Goal: Task Accomplishment & Management: Complete application form

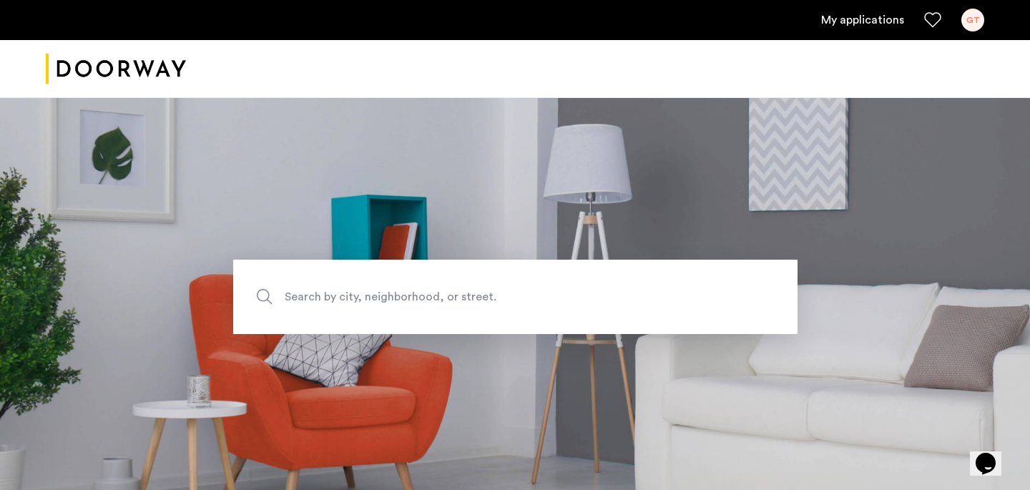
click at [852, 23] on link "My applications" at bounding box center [862, 19] width 83 height 17
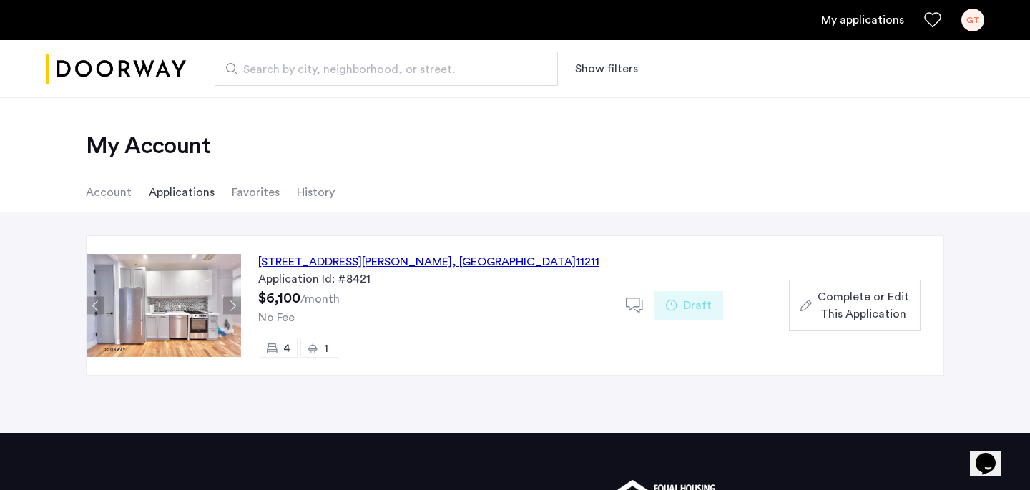
click at [346, 260] on div "17 Devoe Street, Unit 109, Brooklyn , NY 11211" at bounding box center [428, 261] width 341 height 17
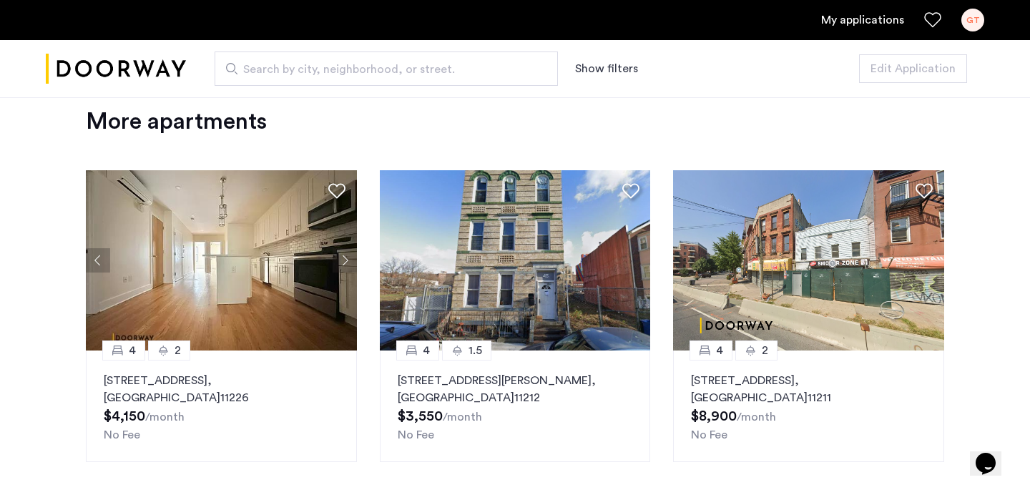
scroll to position [1474, 0]
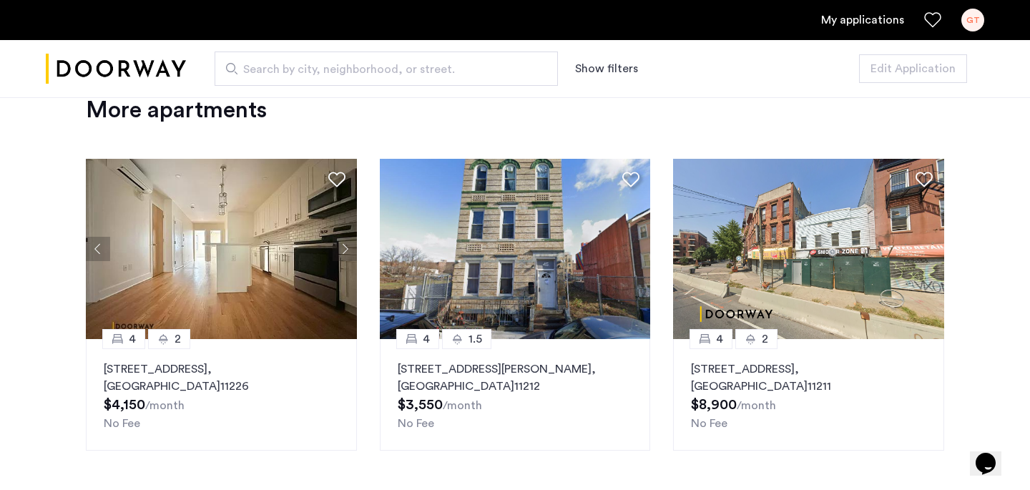
click at [343, 247] on button "Next apartment" at bounding box center [345, 249] width 24 height 24
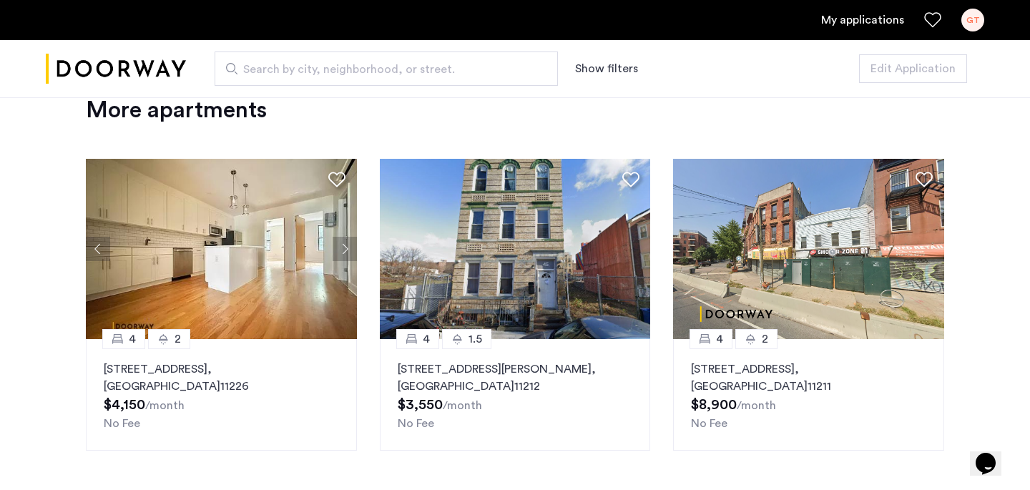
click at [343, 246] on button "Next apartment" at bounding box center [345, 249] width 24 height 24
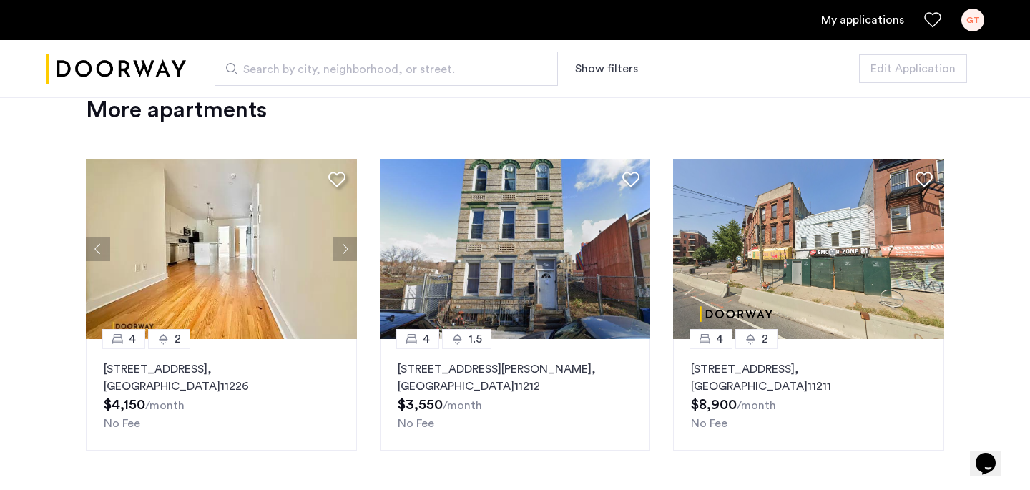
click at [343, 246] on button "Next apartment" at bounding box center [345, 249] width 24 height 24
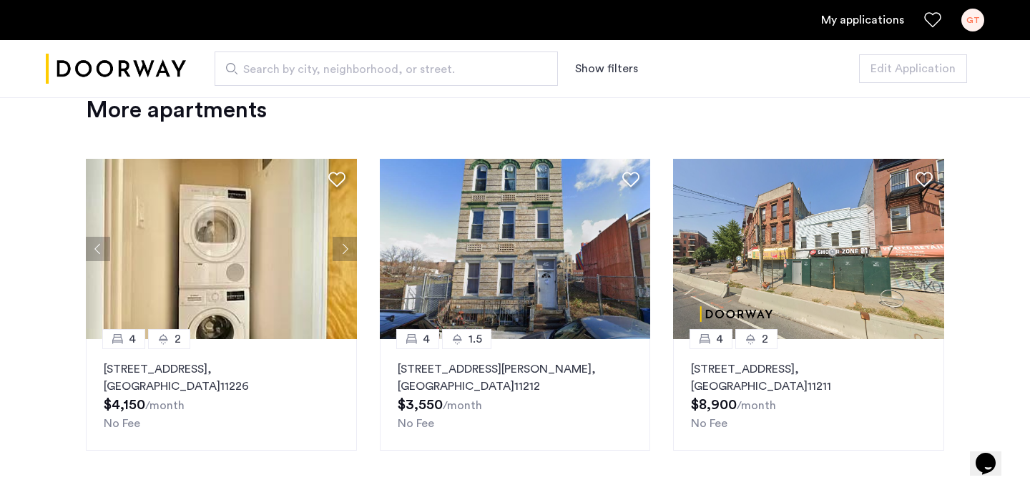
click at [343, 246] on button "Next apartment" at bounding box center [345, 249] width 24 height 24
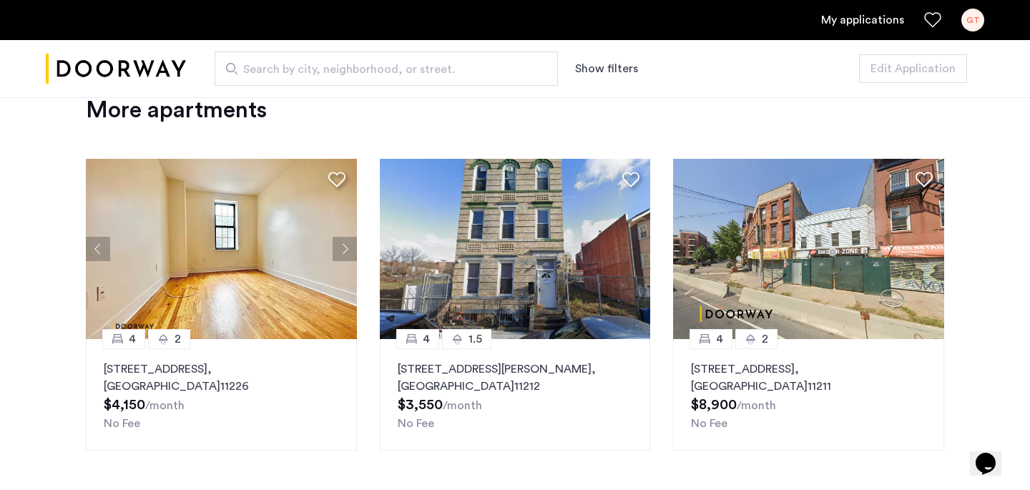
click at [343, 246] on button "Next apartment" at bounding box center [345, 249] width 24 height 24
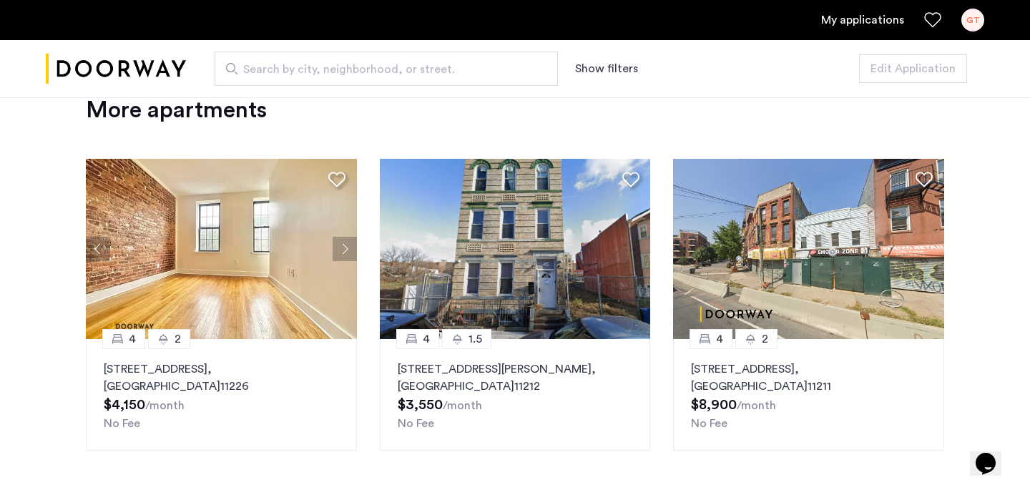
click at [343, 246] on button "Next apartment" at bounding box center [345, 249] width 24 height 24
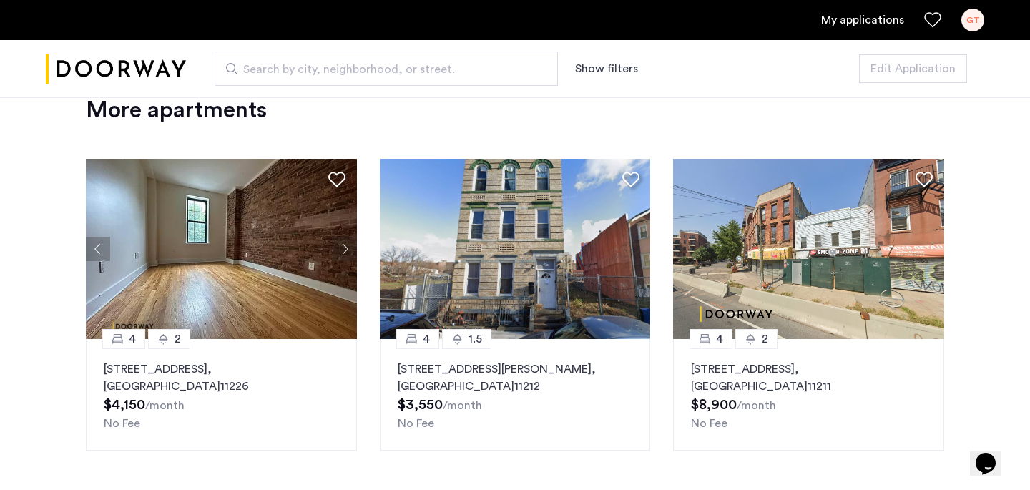
click at [343, 246] on button "Next apartment" at bounding box center [345, 249] width 24 height 24
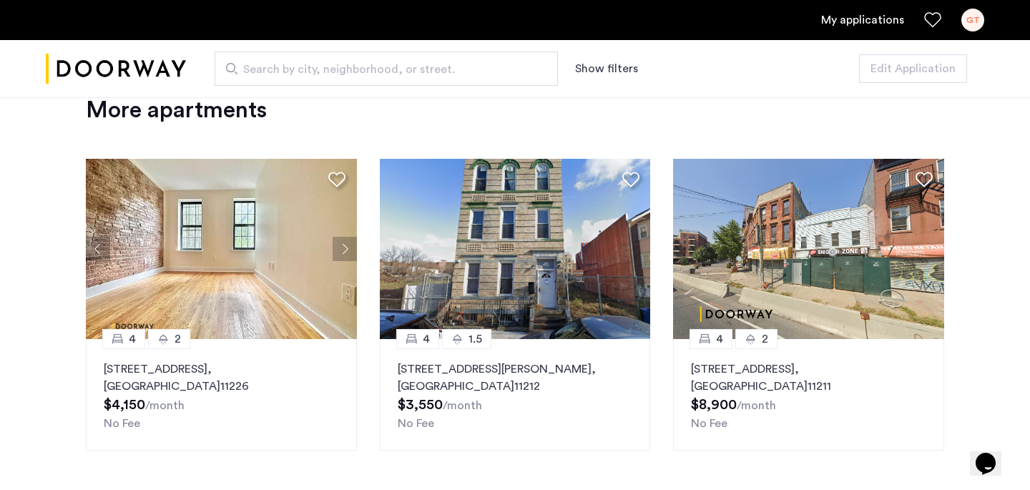
click at [343, 247] on button "Next apartment" at bounding box center [345, 249] width 24 height 24
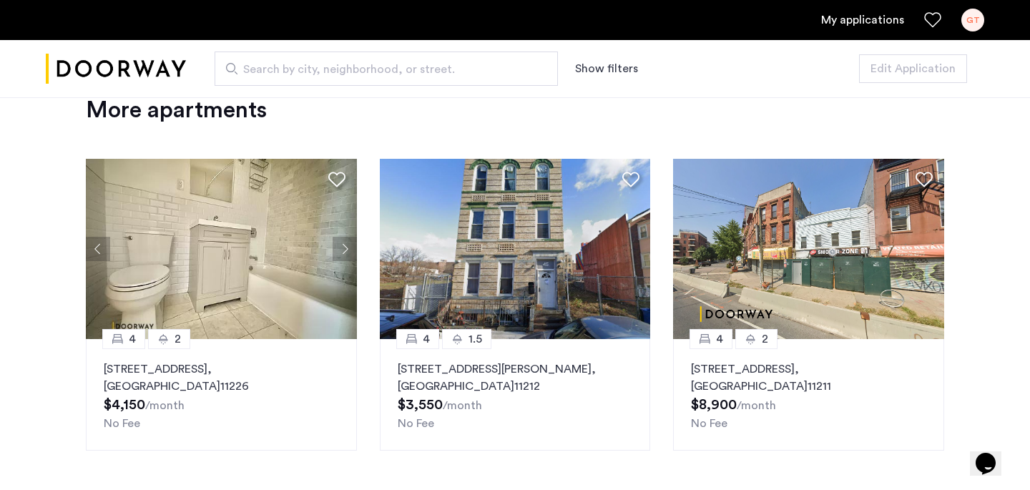
click at [343, 247] on button "Next apartment" at bounding box center [345, 249] width 24 height 24
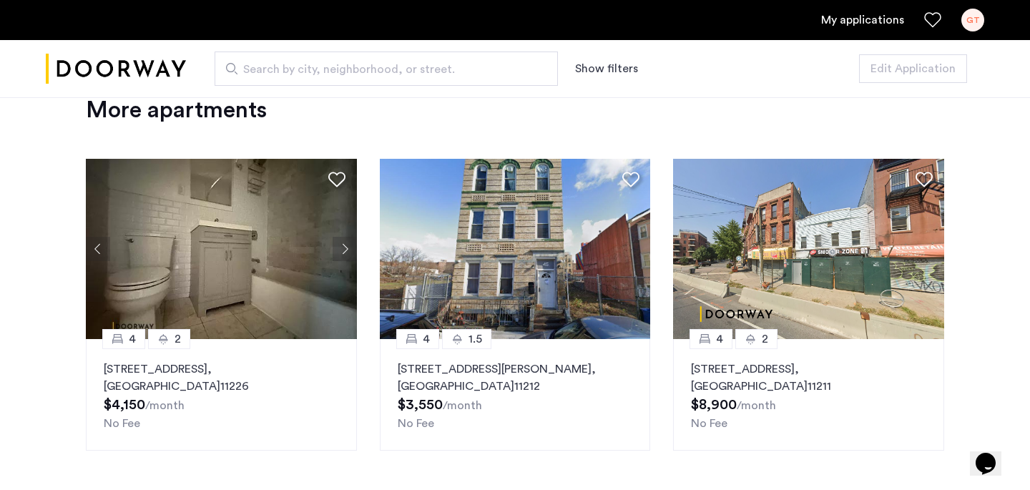
click at [865, 24] on link "My applications" at bounding box center [862, 19] width 83 height 17
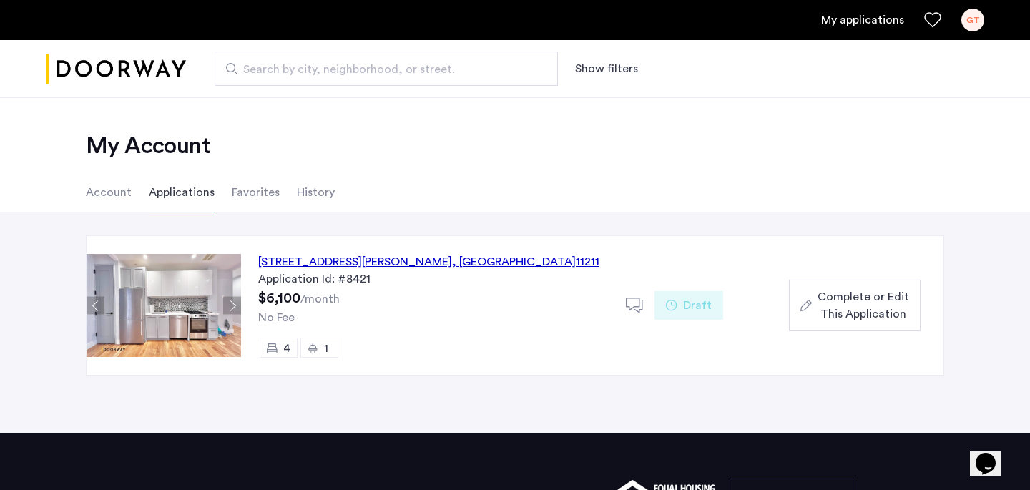
click at [398, 257] on div "17 Devoe Street, Unit 109, Brooklyn , NY 11211" at bounding box center [428, 261] width 341 height 17
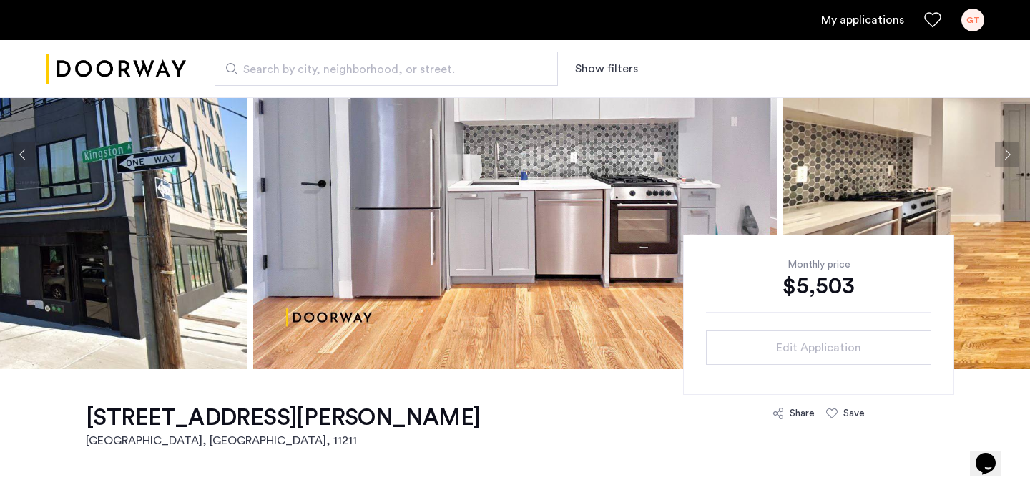
scroll to position [161, 0]
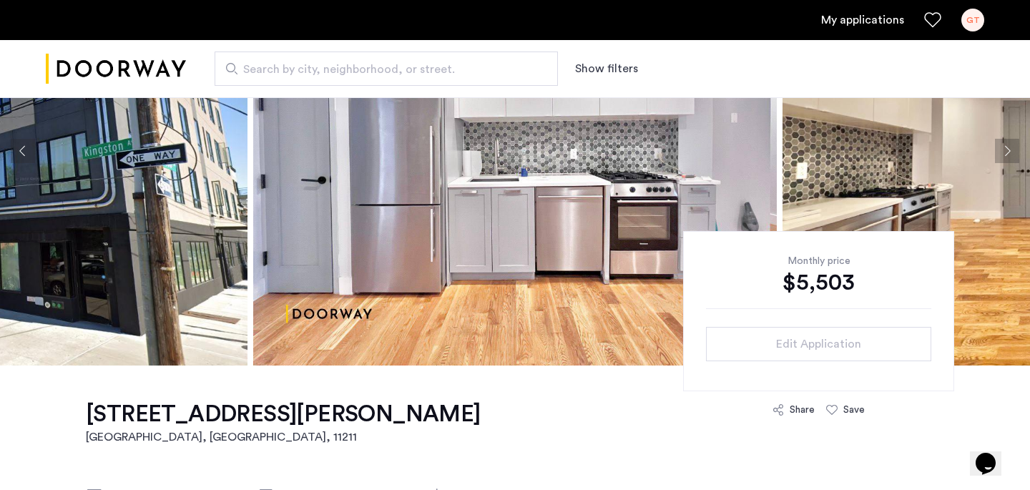
click at [867, 14] on link "My applications" at bounding box center [862, 19] width 83 height 17
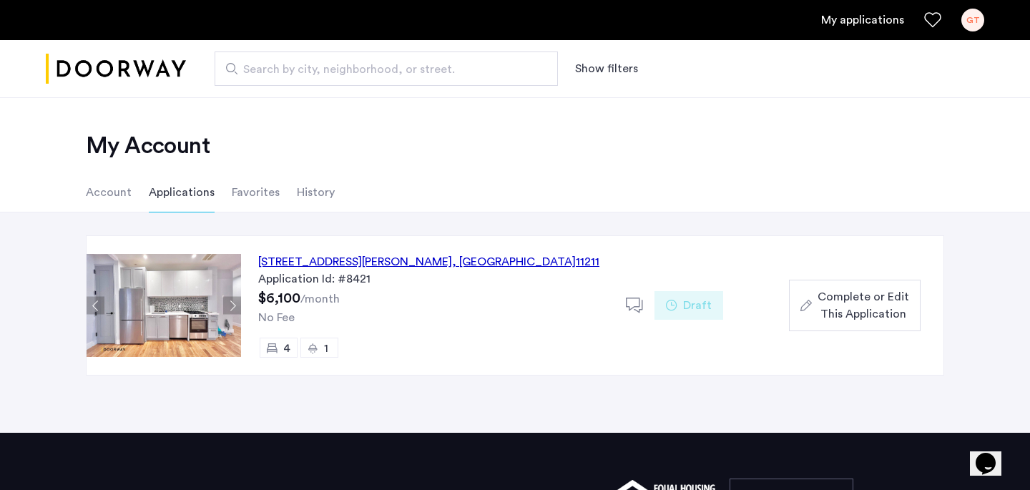
click at [833, 306] on span "Complete or Edit This Application" at bounding box center [864, 305] width 92 height 34
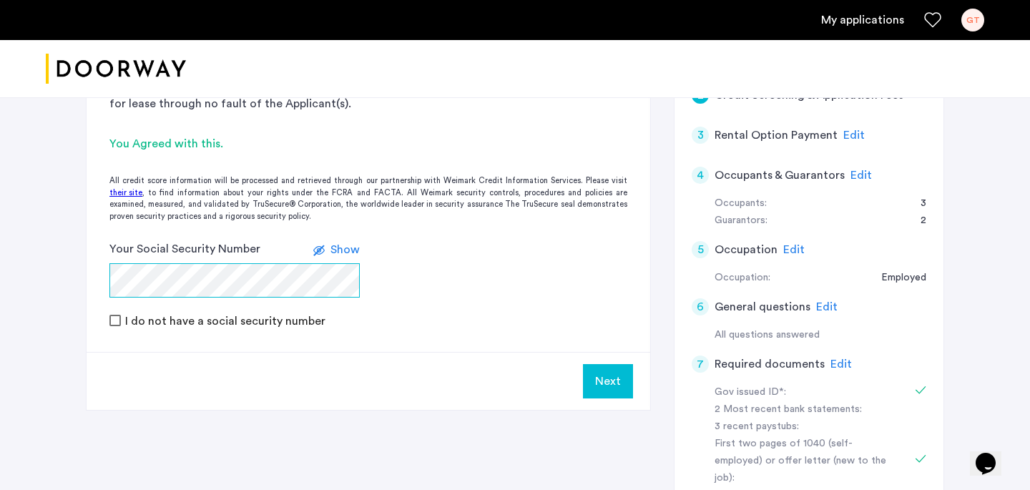
scroll to position [303, 0]
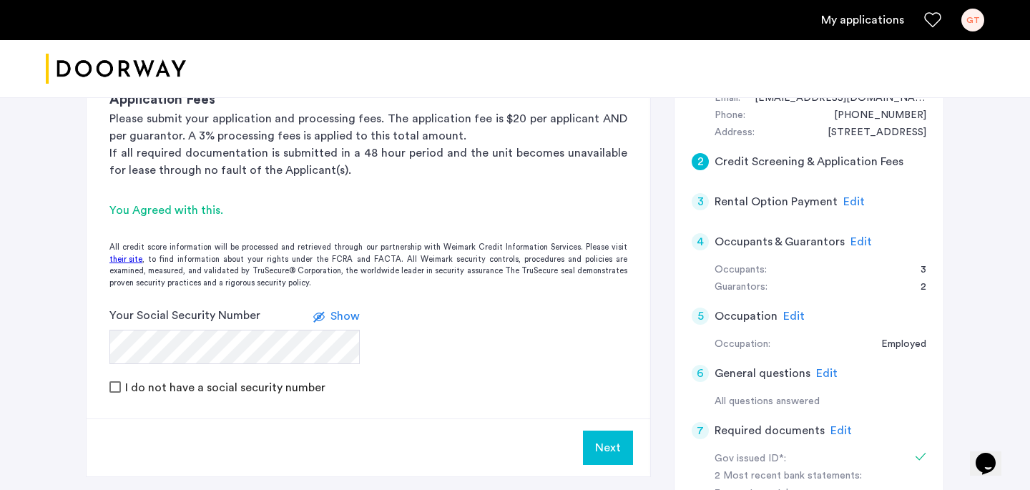
click at [856, 241] on span "Edit" at bounding box center [861, 241] width 21 height 11
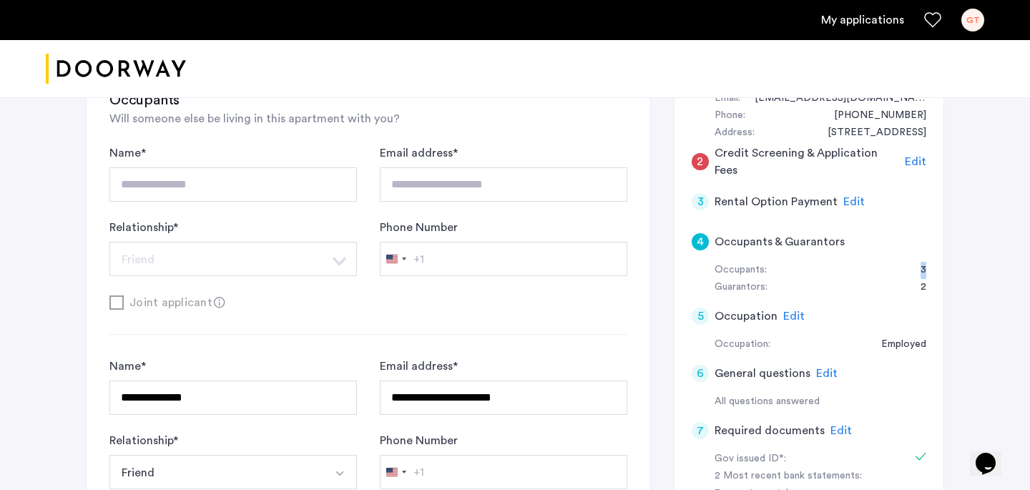
drag, startPoint x: 931, startPoint y: 273, endPoint x: 843, endPoint y: 273, distance: 87.3
click at [843, 273] on div "1 Basic information Edit Name: [PERSON_NAME] Email: [EMAIL_ADDRESS][DOMAIN_NAME…" at bounding box center [809, 385] width 270 height 728
click at [755, 273] on div "Occupants:" at bounding box center [741, 270] width 52 height 17
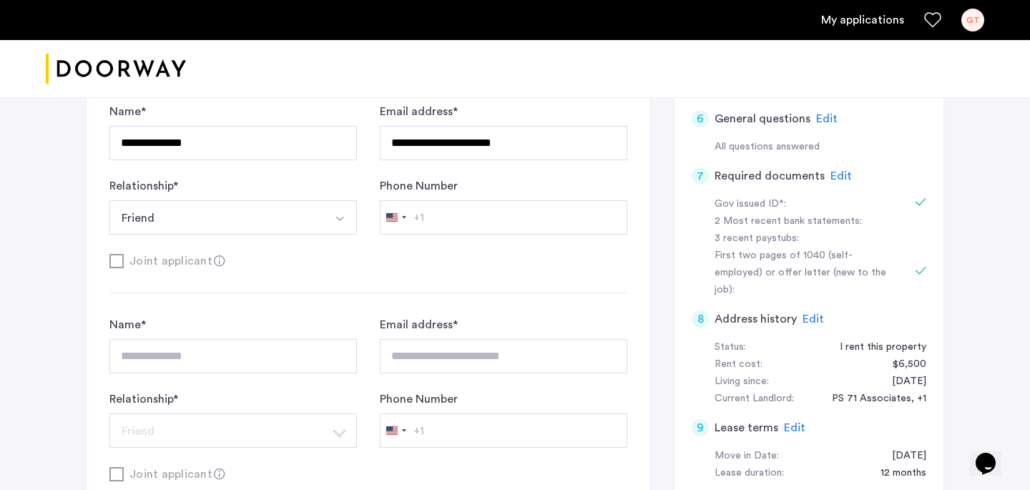
scroll to position [560, 0]
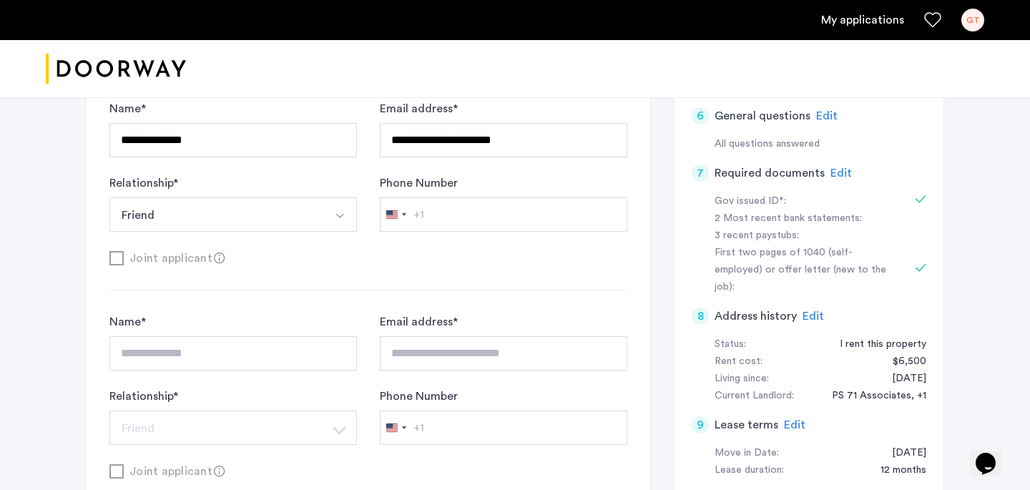
drag, startPoint x: 940, startPoint y: 346, endPoint x: 880, endPoint y: 346, distance: 60.1
click at [879, 346] on div "1 Basic information Edit Name: [PERSON_NAME] Email: [EMAIL_ADDRESS][DOMAIN_NAME…" at bounding box center [809, 127] width 270 height 728
click at [860, 353] on div "Rent cost: $6,500" at bounding box center [821, 361] width 212 height 17
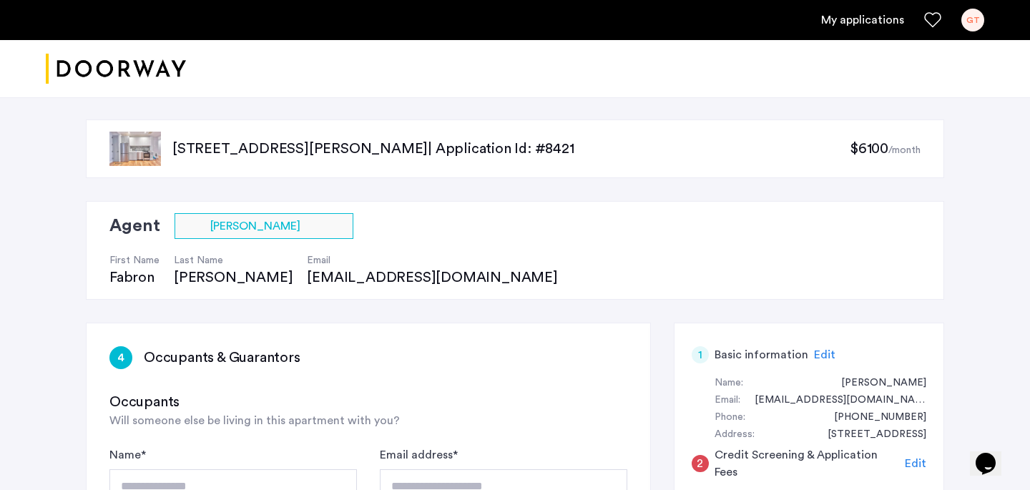
scroll to position [0, 0]
click at [883, 137] on div "[STREET_ADDRESS][PERSON_NAME] | Application Id: #8421 $6100 /month" at bounding box center [515, 149] width 858 height 59
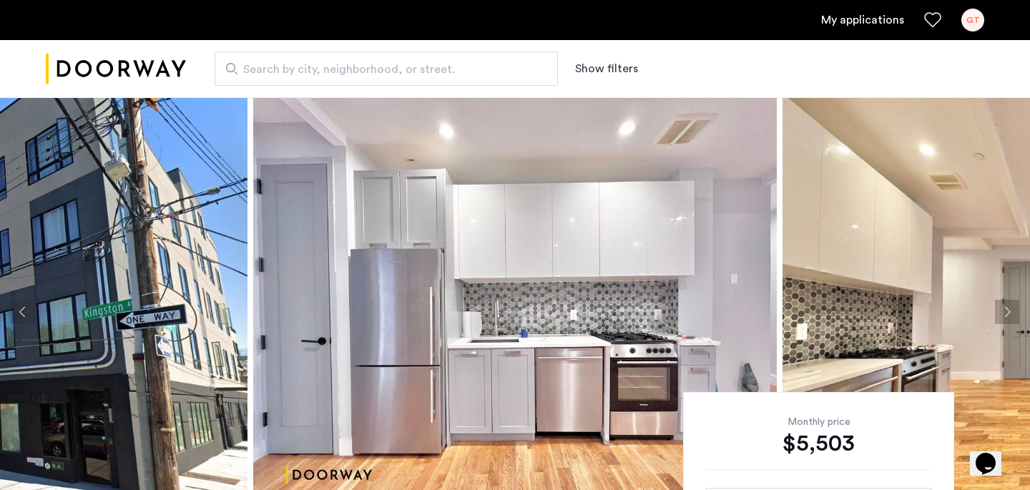
click at [837, 19] on link "My applications" at bounding box center [862, 19] width 83 height 17
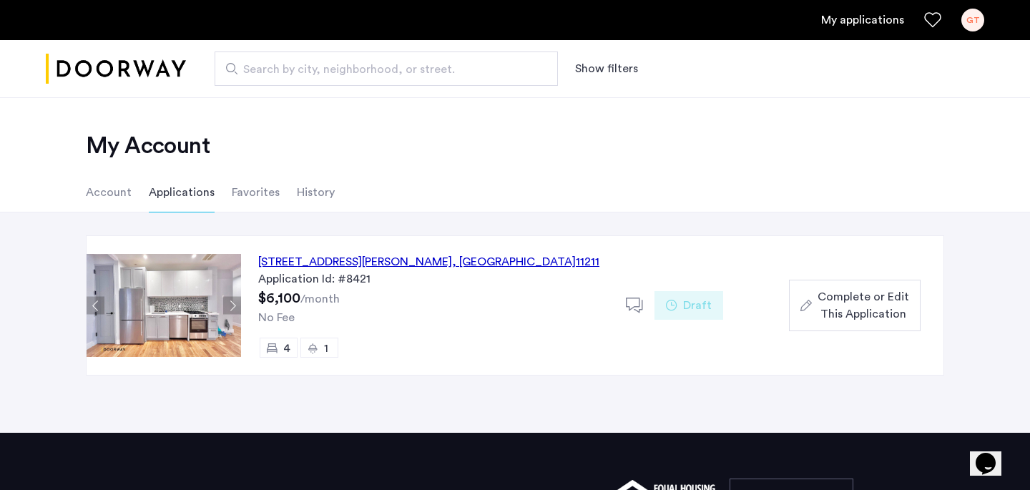
click at [868, 316] on span "Complete or Edit This Application" at bounding box center [864, 305] width 92 height 34
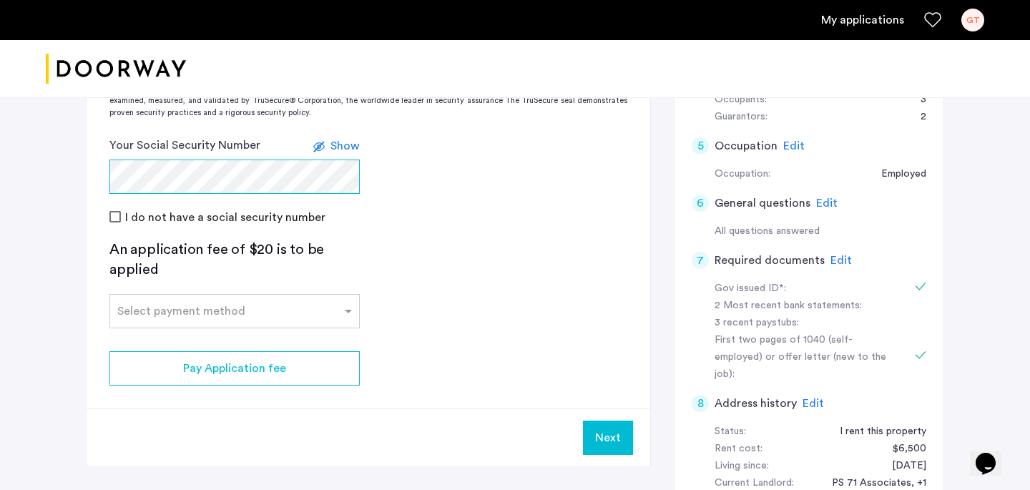
scroll to position [474, 0]
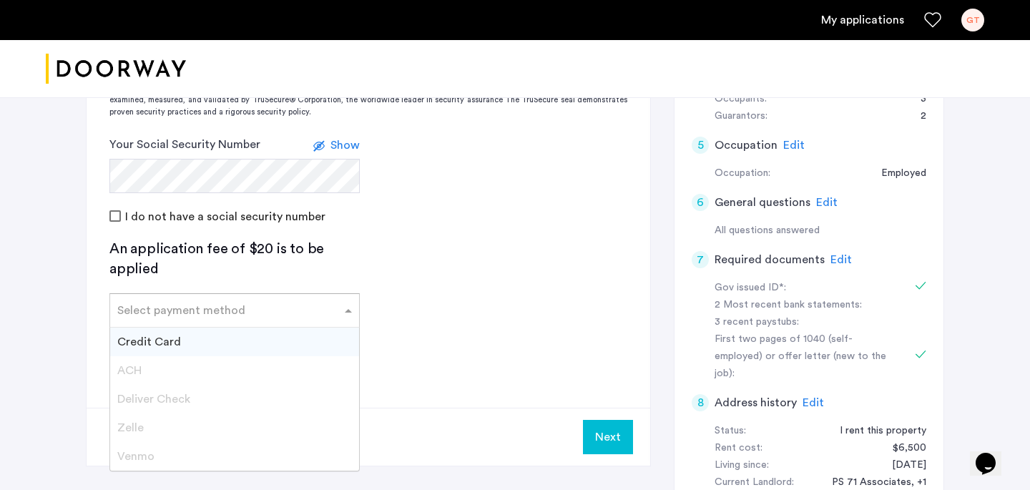
click at [185, 310] on input "text" at bounding box center [220, 308] width 206 height 10
click at [170, 343] on span "Credit Card" at bounding box center [149, 341] width 64 height 11
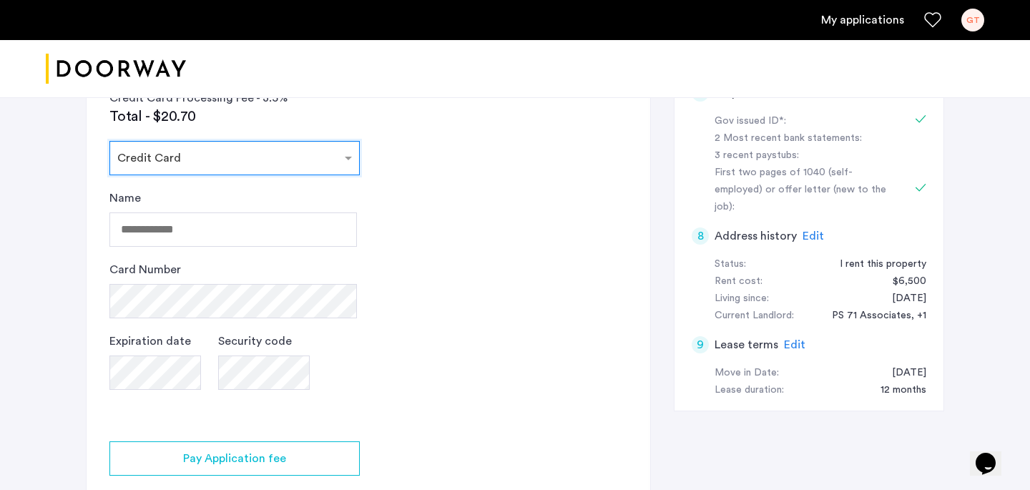
scroll to position [639, 0]
click at [160, 232] on input "Name" at bounding box center [233, 231] width 248 height 34
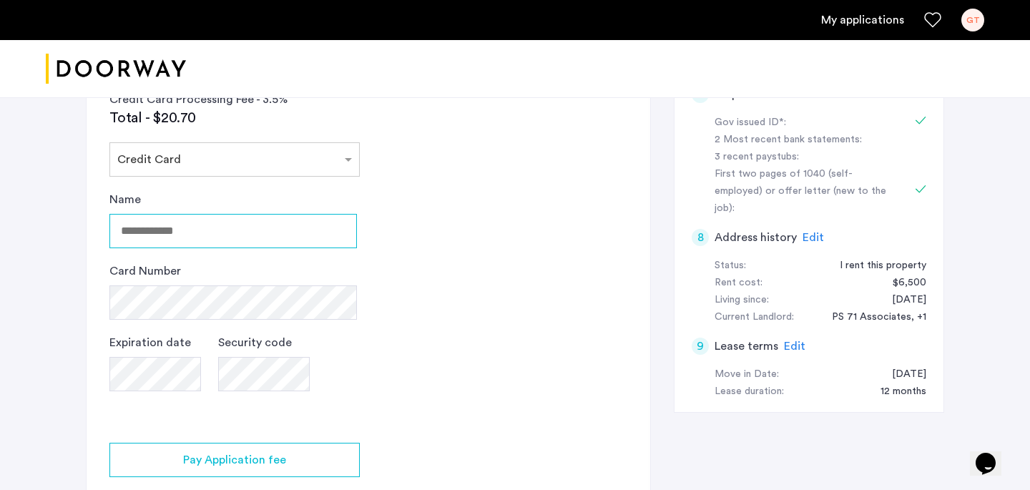
drag, startPoint x: 217, startPoint y: 241, endPoint x: 118, endPoint y: 240, distance: 98.7
click at [118, 240] on input "Name" at bounding box center [233, 231] width 248 height 34
type input "*"
type input "**********"
click at [283, 388] on div "Expiration date Security code" at bounding box center [233, 377] width 248 height 86
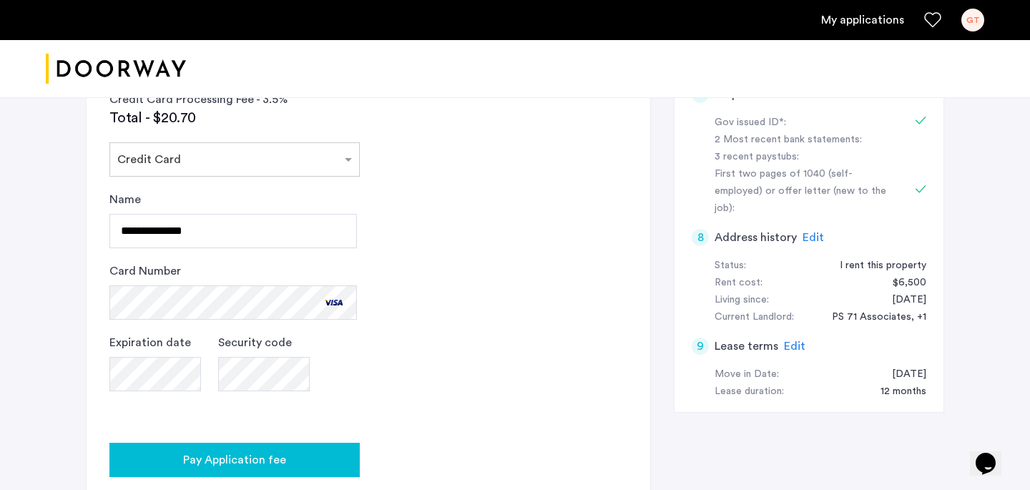
click at [215, 456] on span "Pay Application fee" at bounding box center [234, 459] width 103 height 17
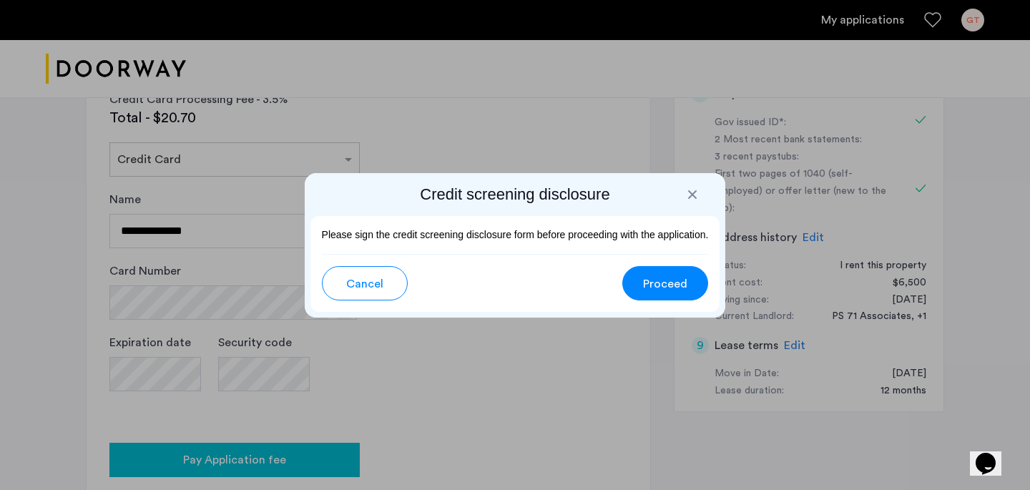
scroll to position [0, 0]
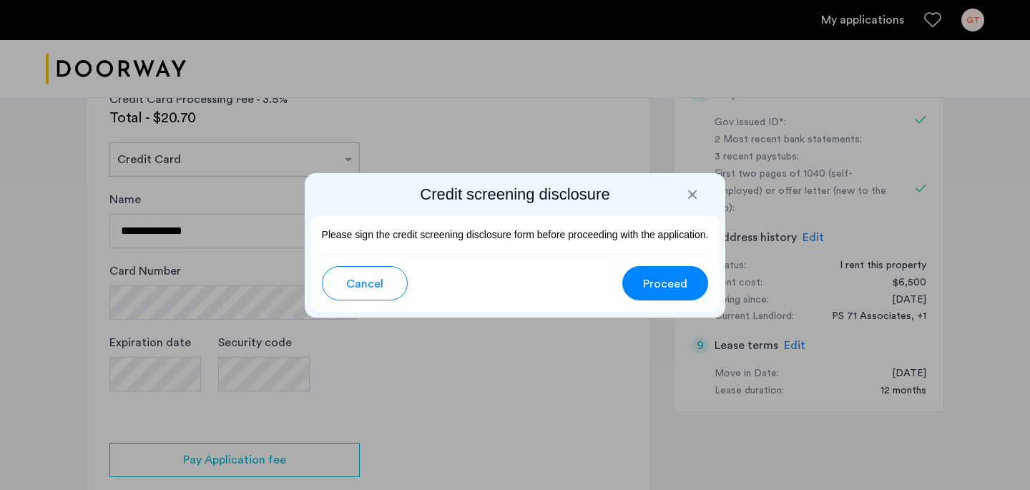
click at [662, 281] on span "Proceed" at bounding box center [665, 283] width 44 height 17
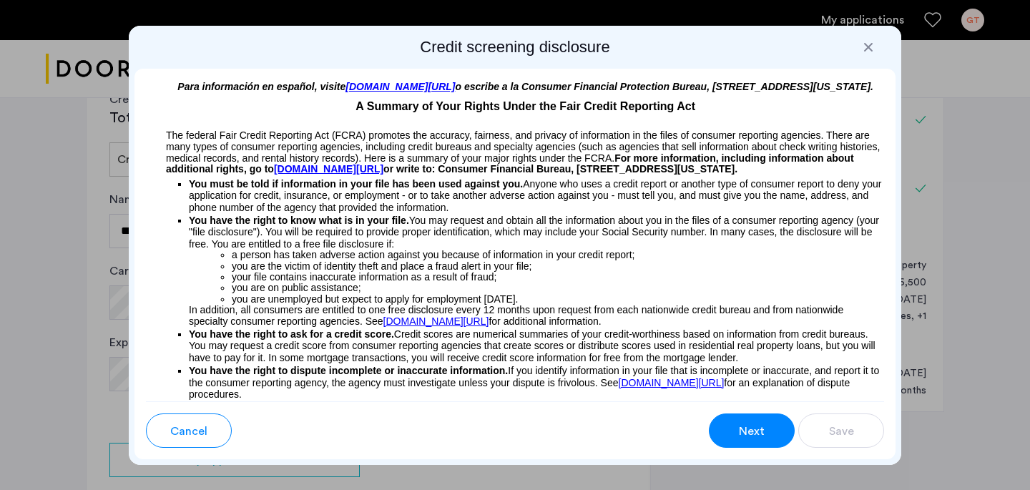
click at [755, 429] on span "Next" at bounding box center [752, 431] width 26 height 17
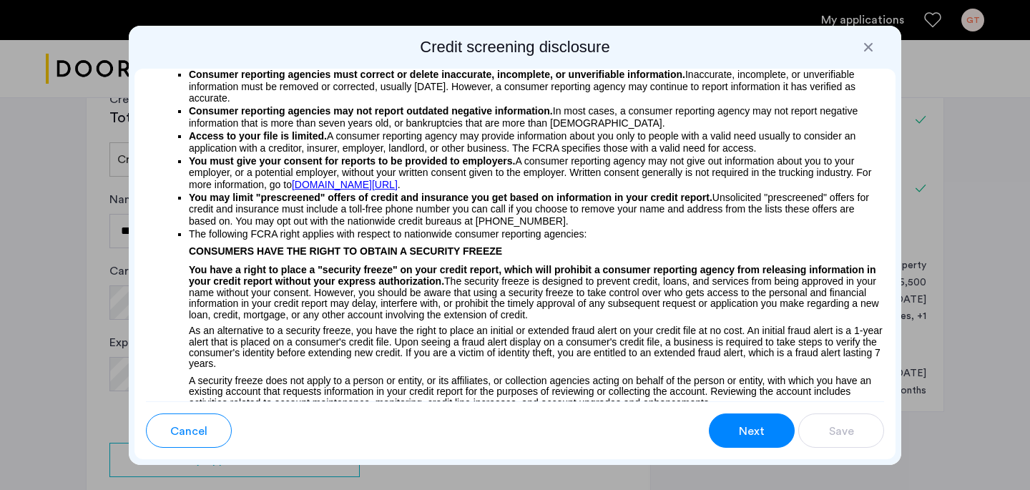
click at [740, 429] on span "Next" at bounding box center [752, 431] width 26 height 17
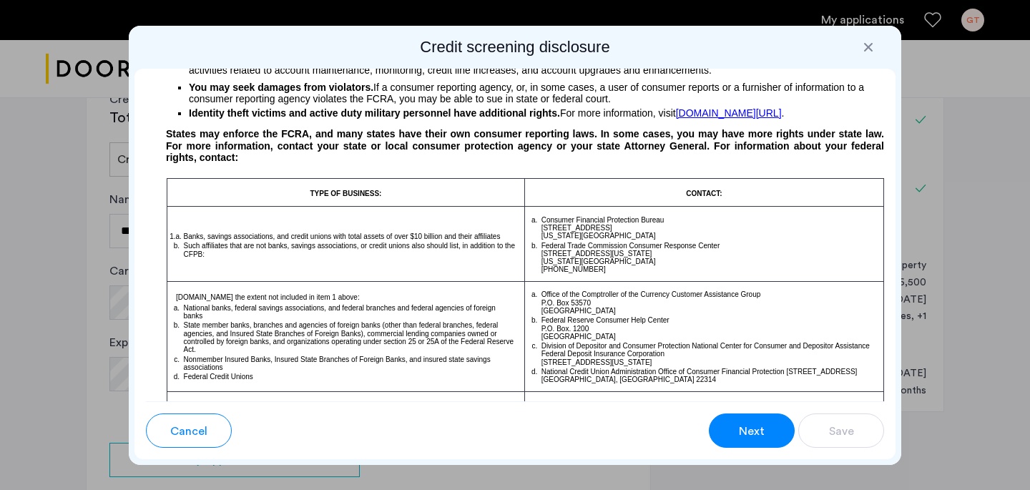
click at [740, 429] on span "Next" at bounding box center [752, 431] width 26 height 17
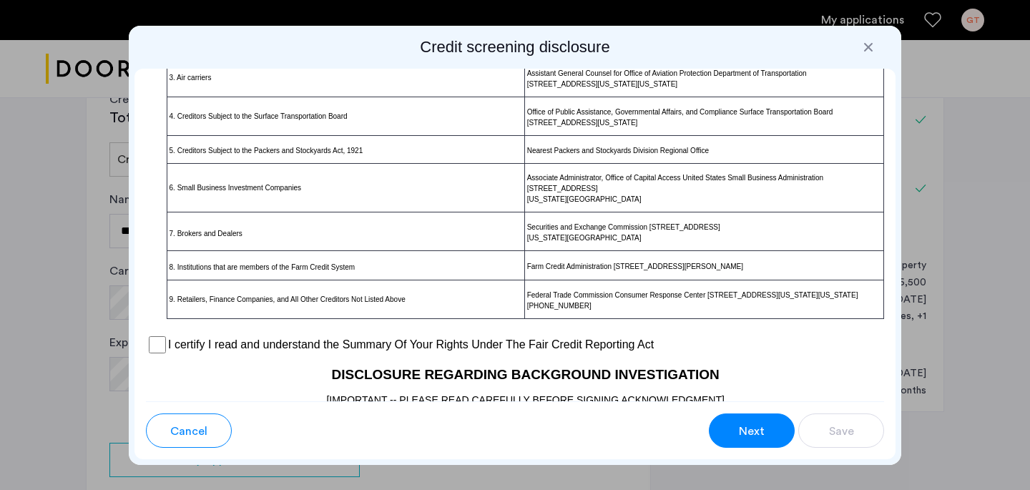
click at [740, 429] on span "Next" at bounding box center [752, 431] width 26 height 17
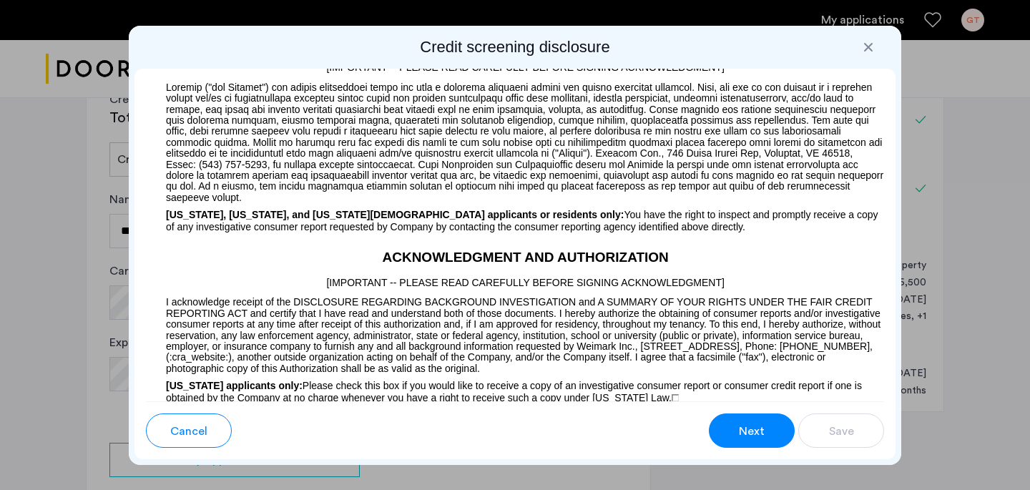
click at [740, 429] on span "Next" at bounding box center [752, 431] width 26 height 17
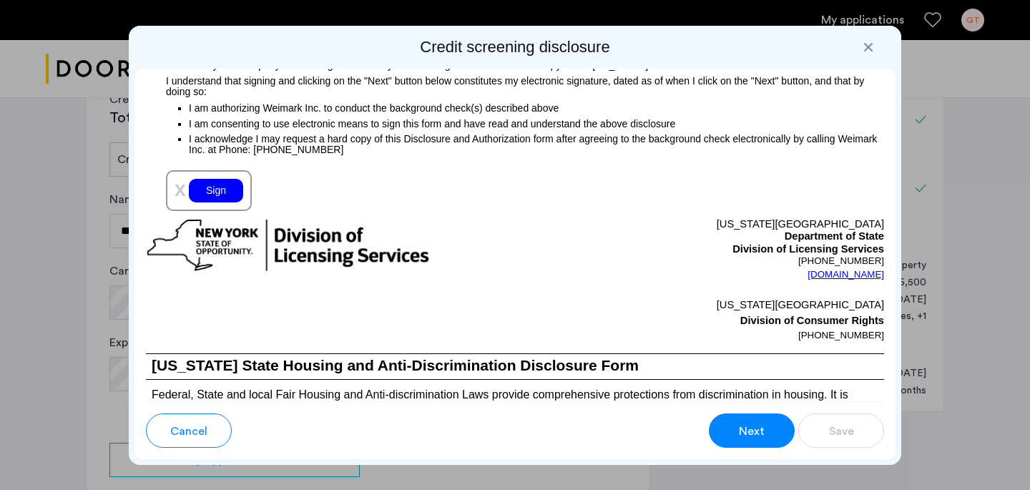
click at [740, 429] on span "Next" at bounding box center [752, 431] width 26 height 17
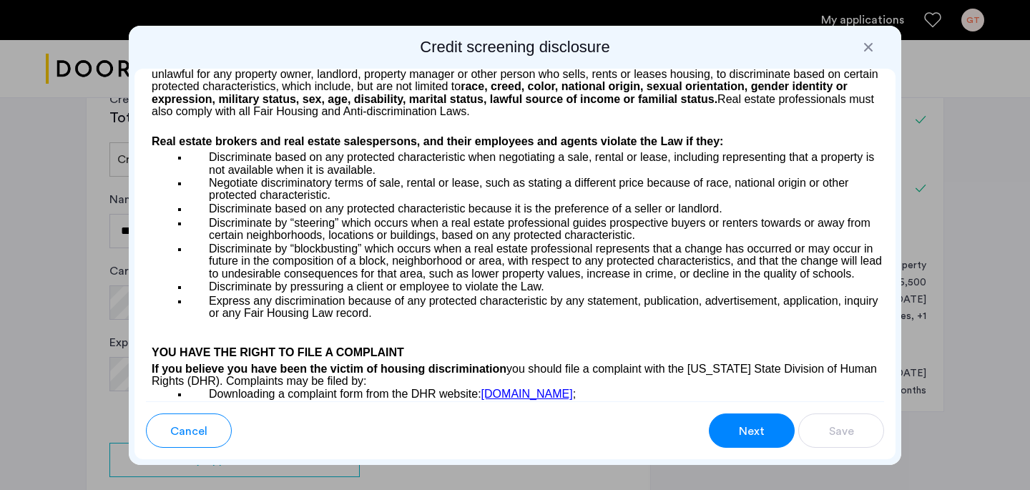
click at [740, 429] on span "Next" at bounding box center [752, 431] width 26 height 17
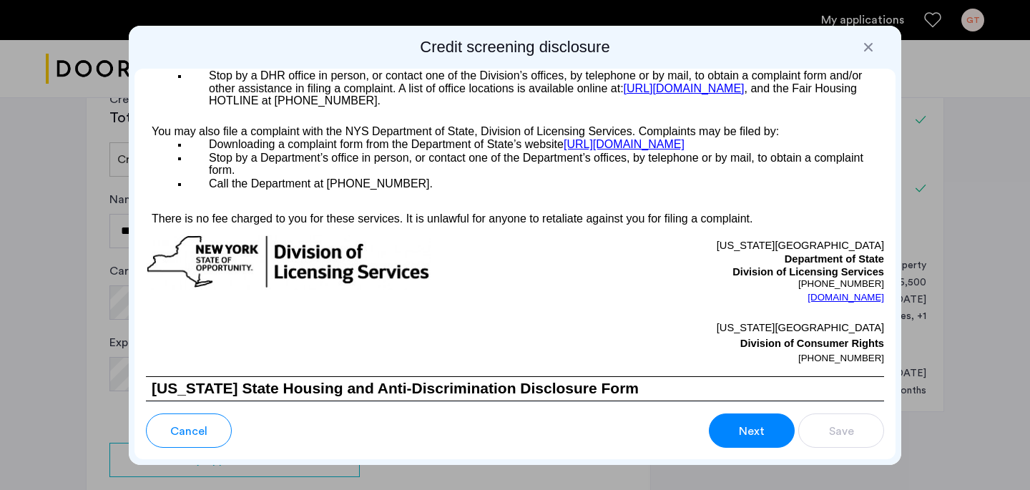
click at [740, 429] on span "Next" at bounding box center [752, 431] width 26 height 17
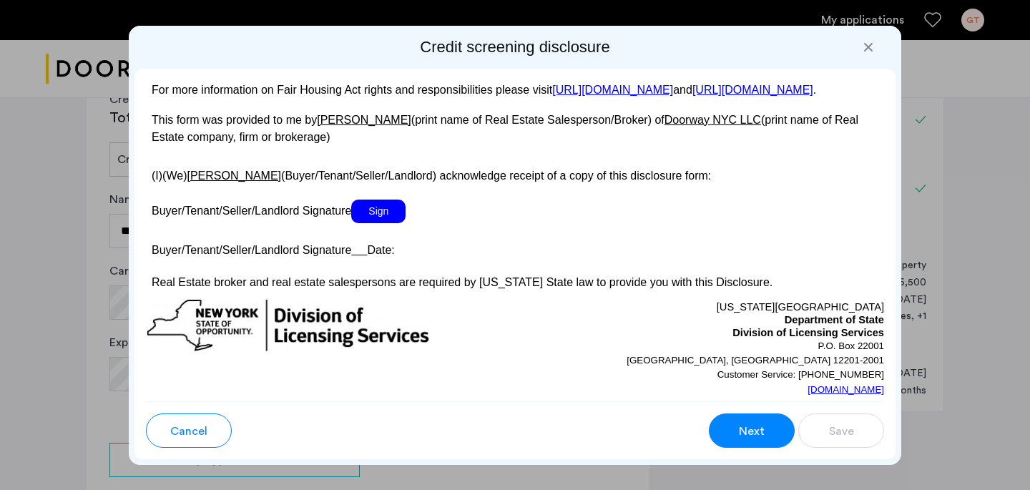
click at [740, 429] on span "Next" at bounding box center [752, 431] width 26 height 17
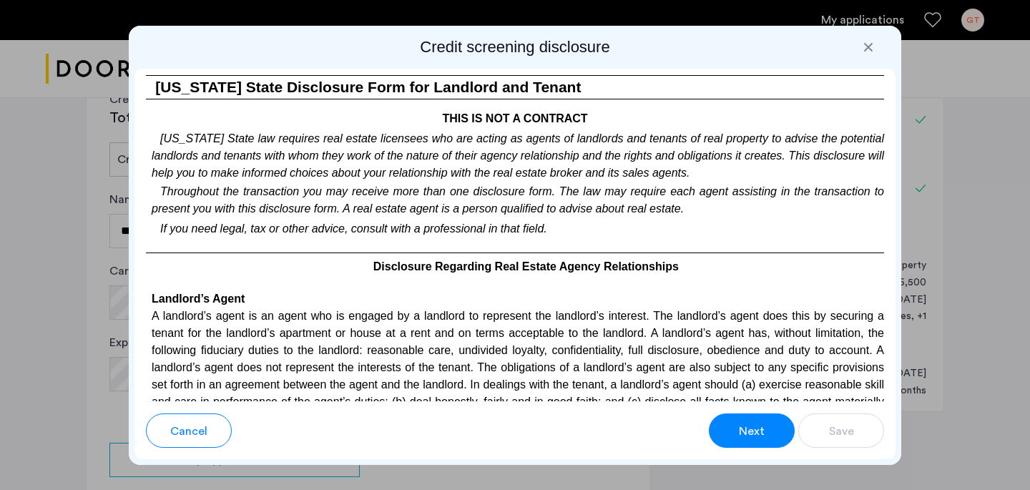
click at [740, 429] on span "Next" at bounding box center [752, 431] width 26 height 17
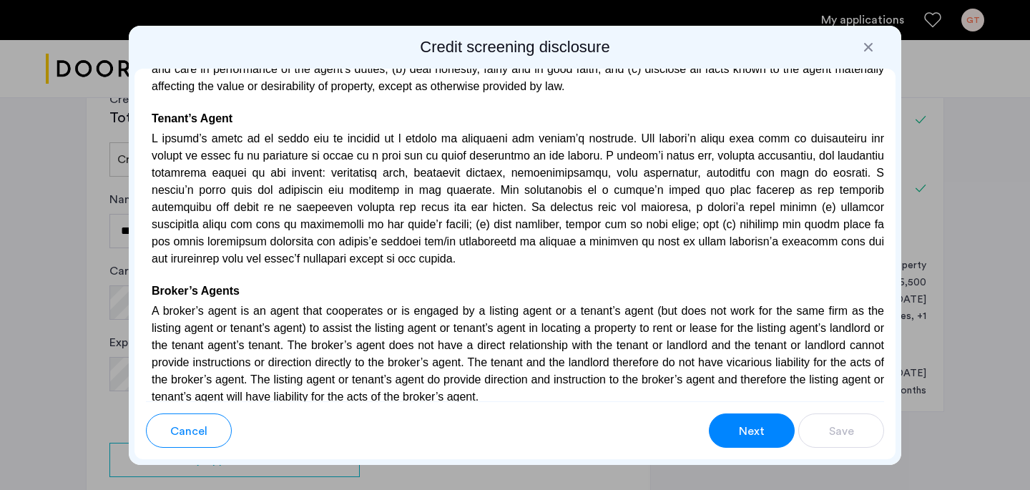
click at [740, 429] on span "Next" at bounding box center [752, 431] width 26 height 17
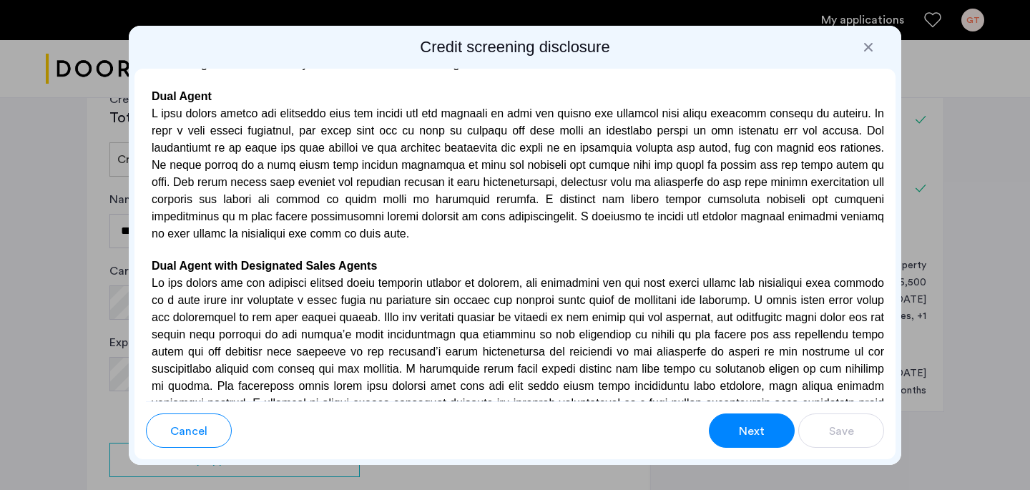
click at [740, 429] on span "Next" at bounding box center [752, 431] width 26 height 17
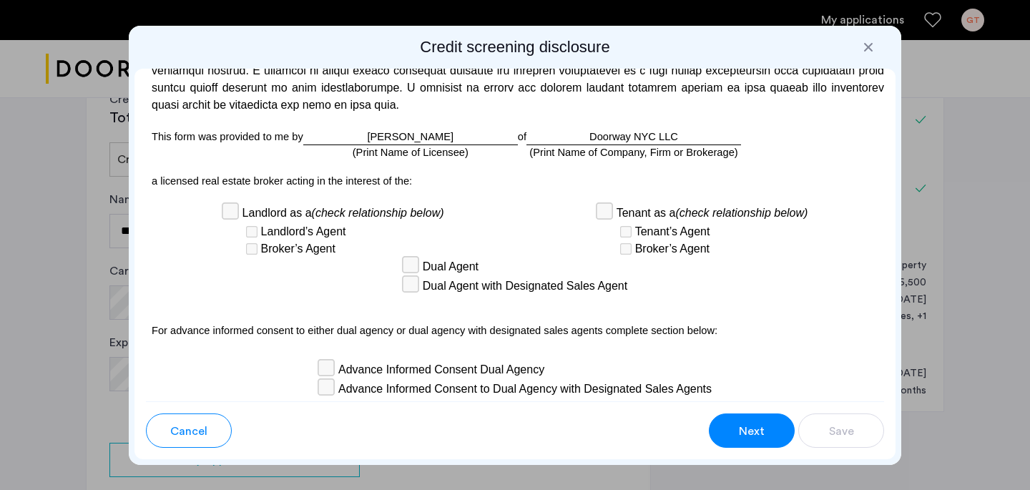
click at [740, 429] on span "Next" at bounding box center [752, 431] width 26 height 17
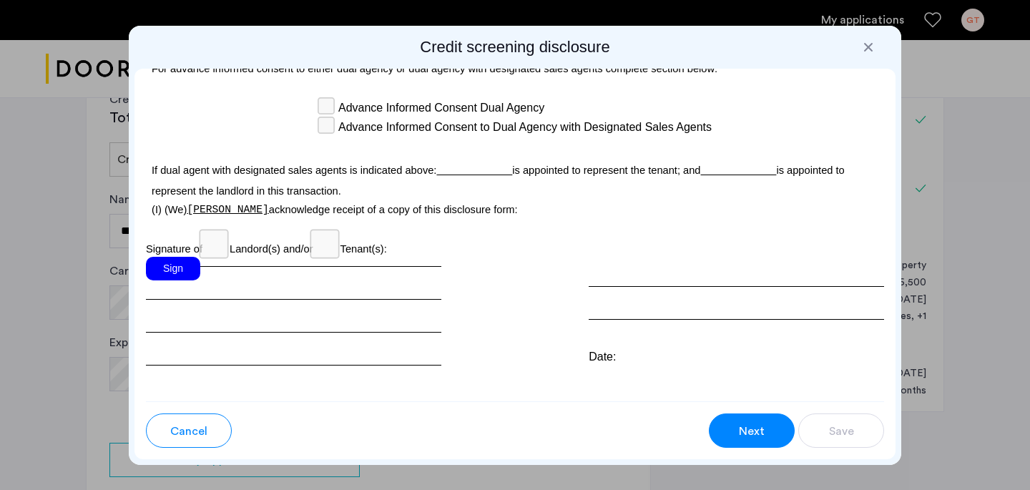
click at [740, 429] on span "Next" at bounding box center [752, 431] width 26 height 17
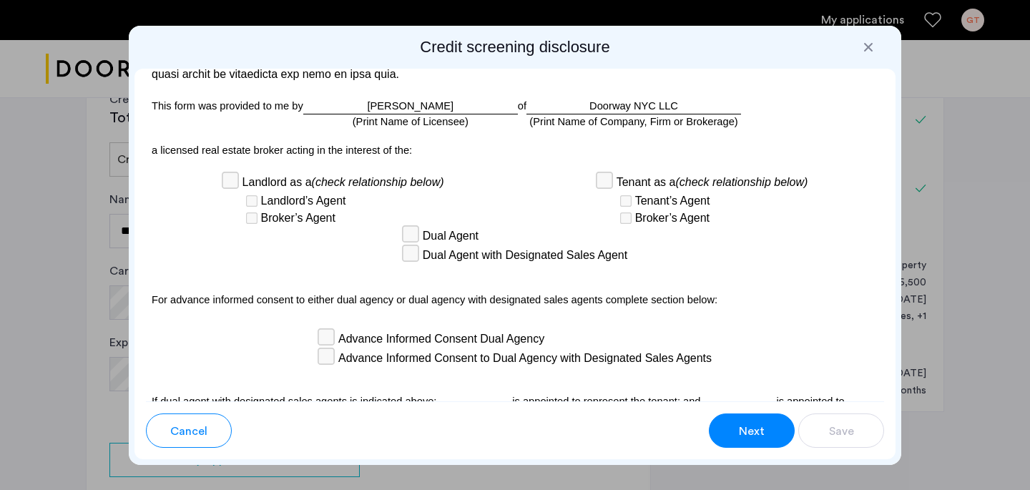
click at [740, 429] on span "Next" at bounding box center [752, 431] width 26 height 17
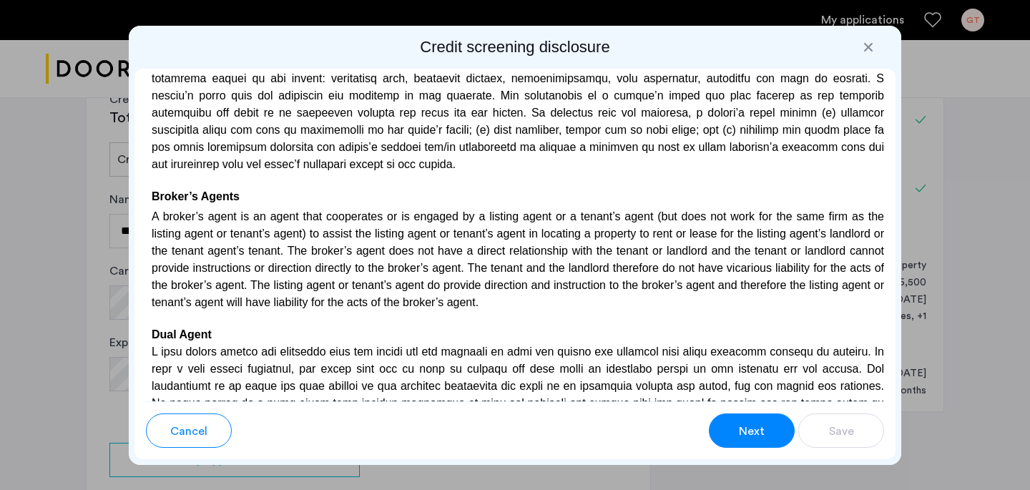
click at [740, 429] on span "Next" at bounding box center [752, 431] width 26 height 17
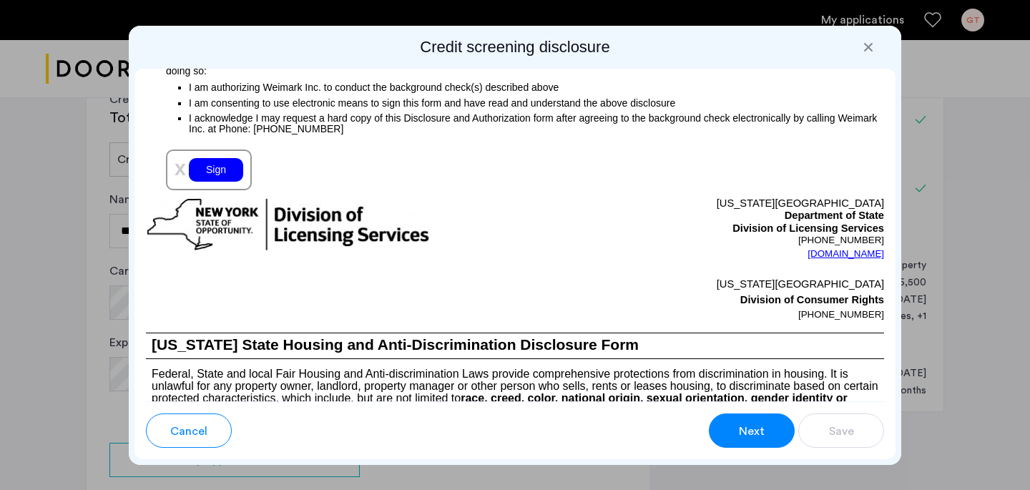
scroll to position [1698, 0]
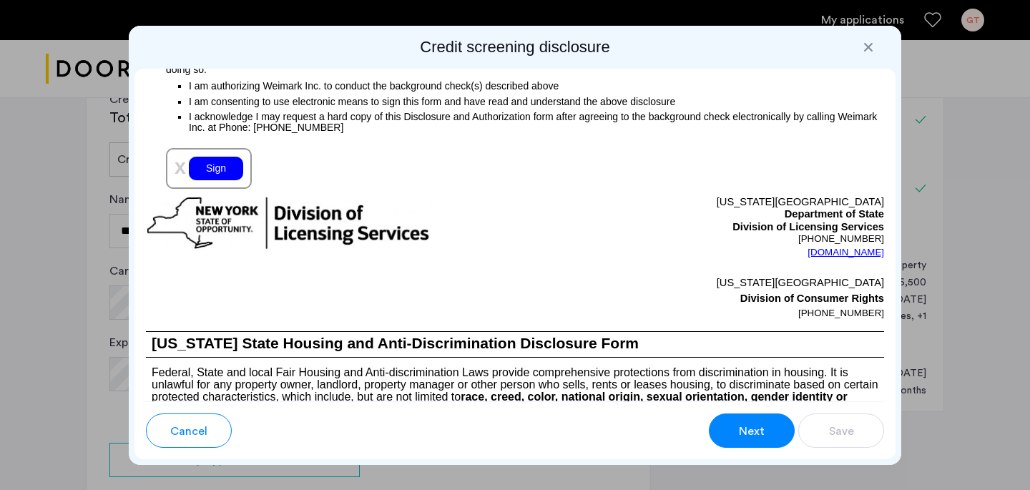
click at [220, 170] on div "Sign" at bounding box center [216, 169] width 54 height 24
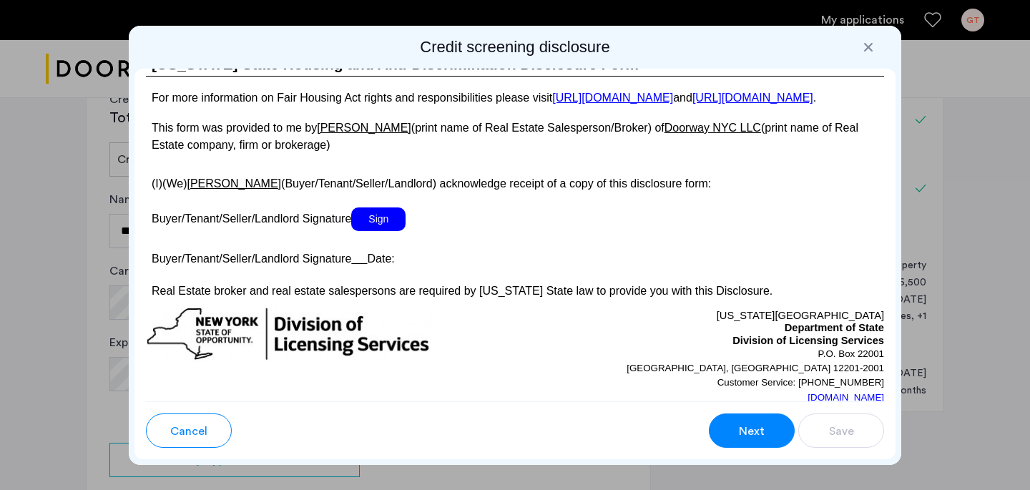
scroll to position [2638, 0]
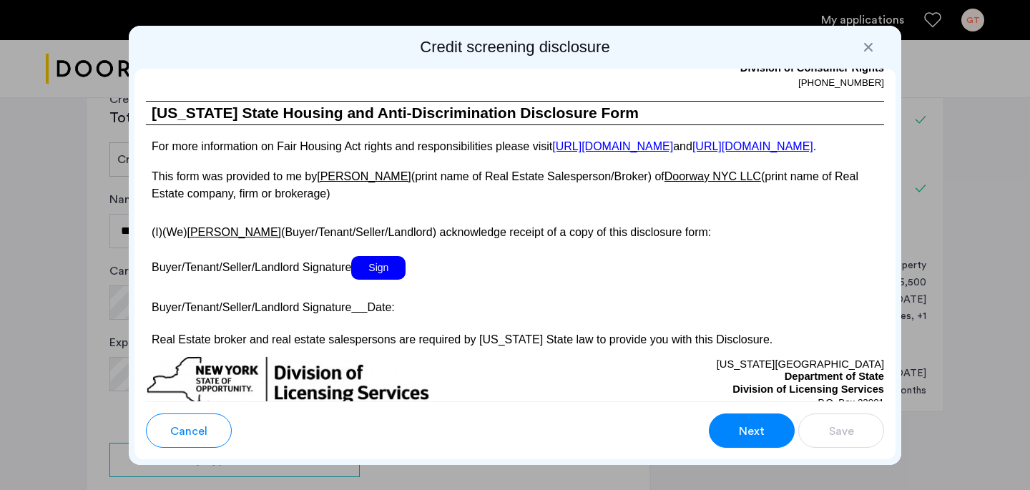
click at [380, 275] on span "Sign" at bounding box center [378, 268] width 54 height 24
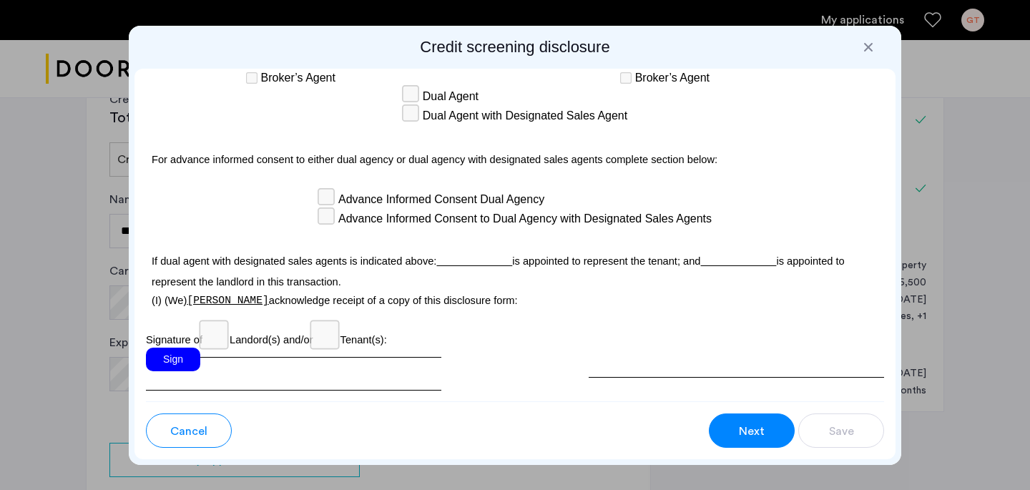
scroll to position [4225, 0]
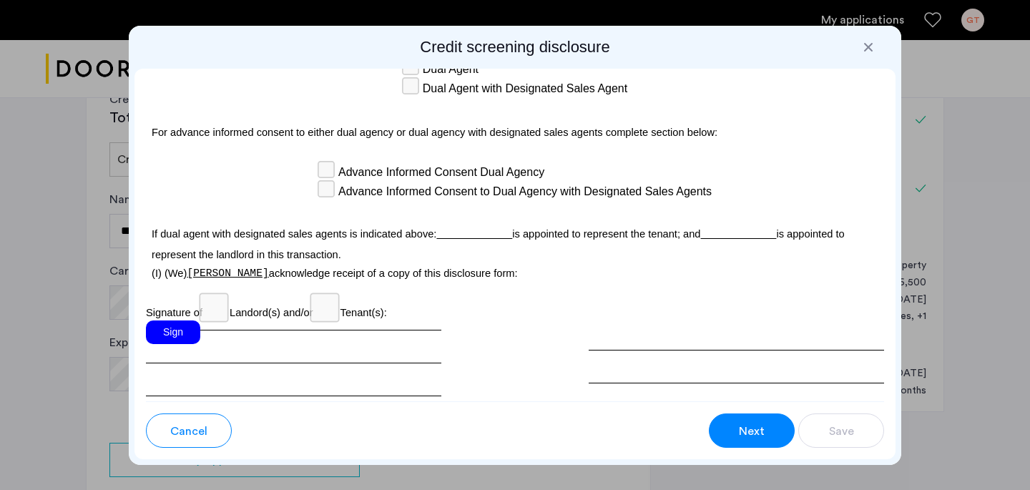
click at [170, 320] on div "Sign" at bounding box center [173, 332] width 54 height 24
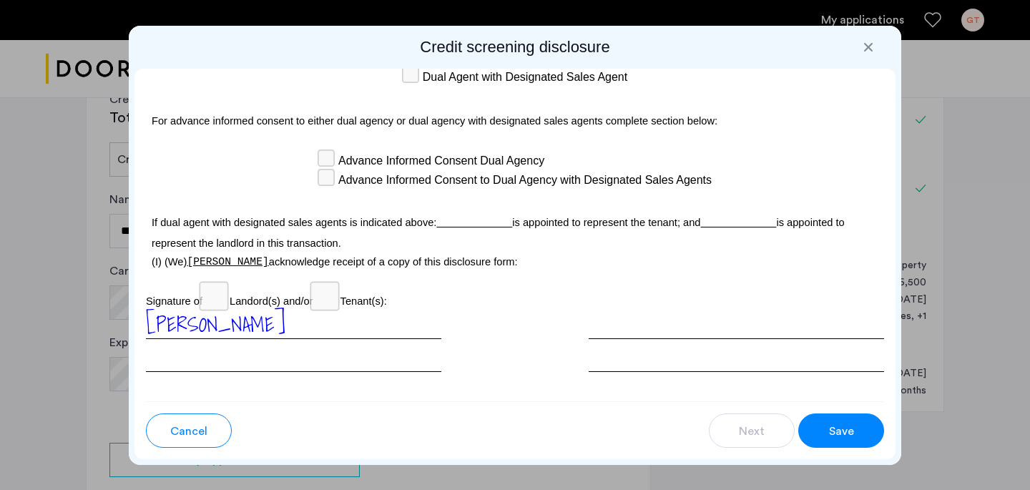
scroll to position [4289, 0]
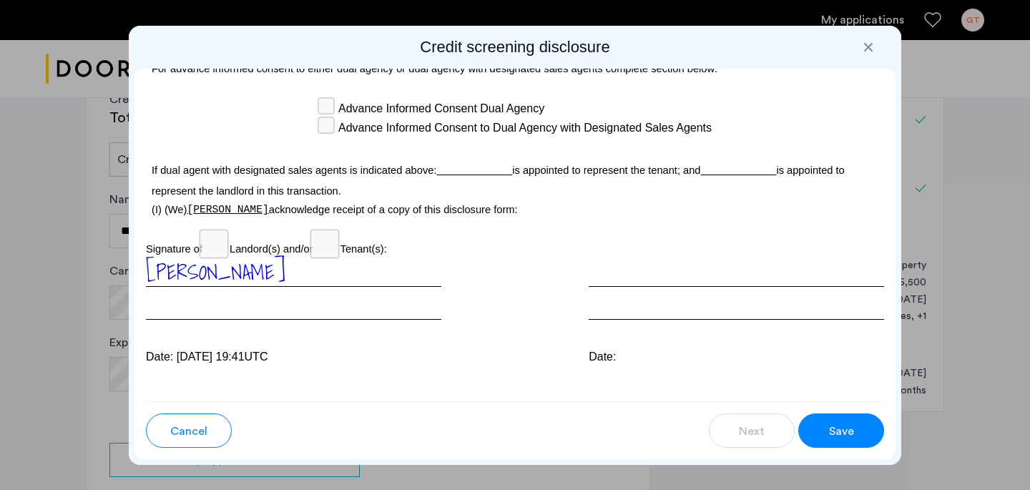
click at [838, 434] on span "Save" at bounding box center [841, 431] width 25 height 17
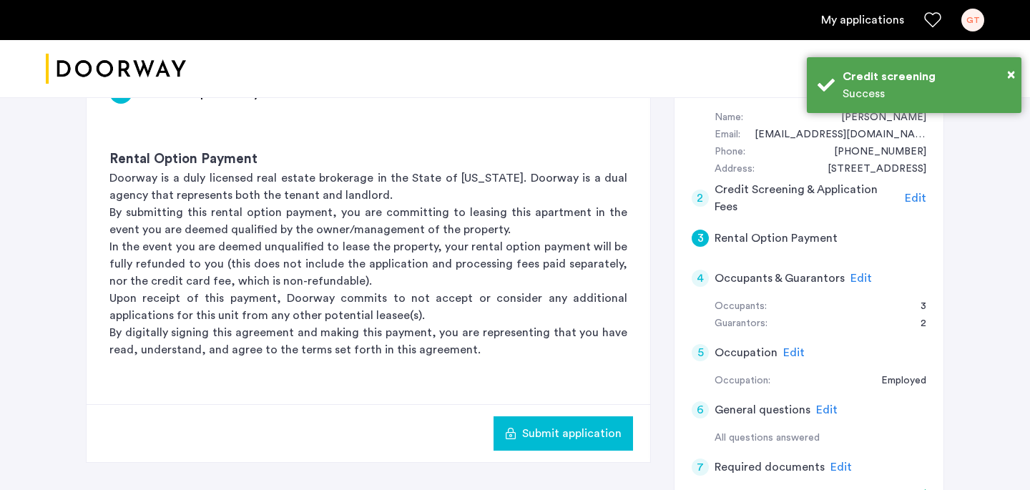
scroll to position [0, 0]
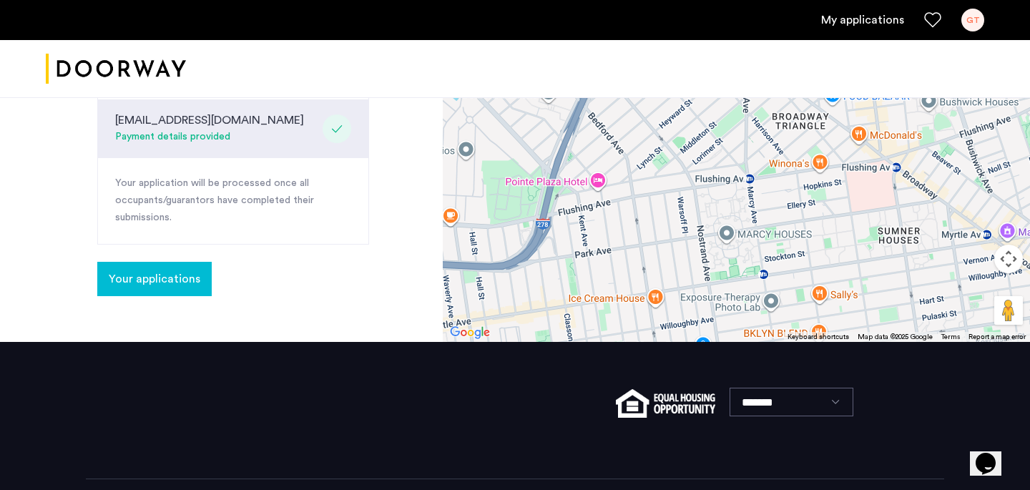
scroll to position [689, 0]
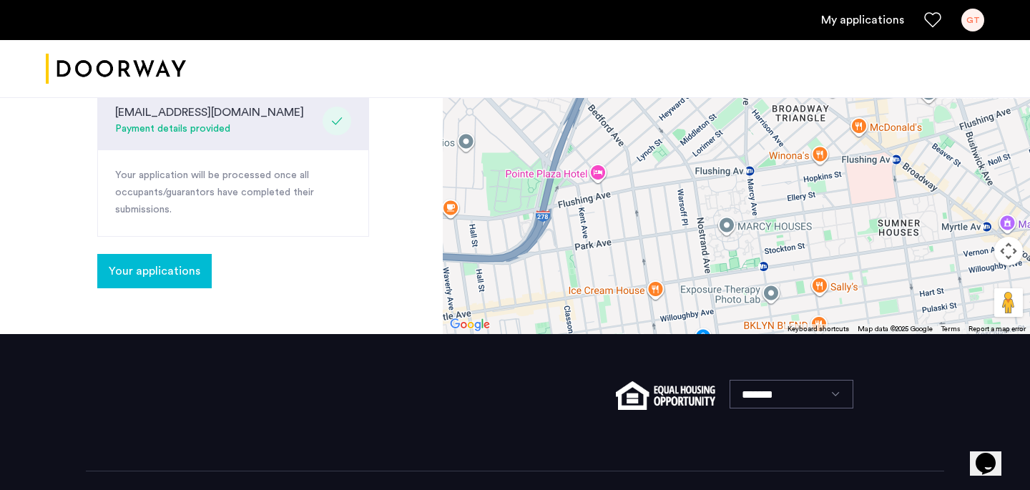
click at [152, 263] on span "Your applications" at bounding box center [155, 271] width 92 height 17
